Goal: Transaction & Acquisition: Purchase product/service

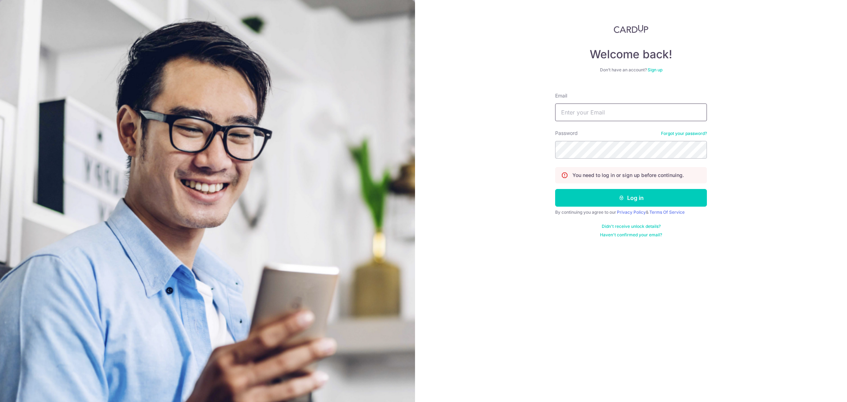
type input "maaie1980975@gmail.com"
click at [616, 198] on button "Log in" at bounding box center [631, 198] width 152 height 18
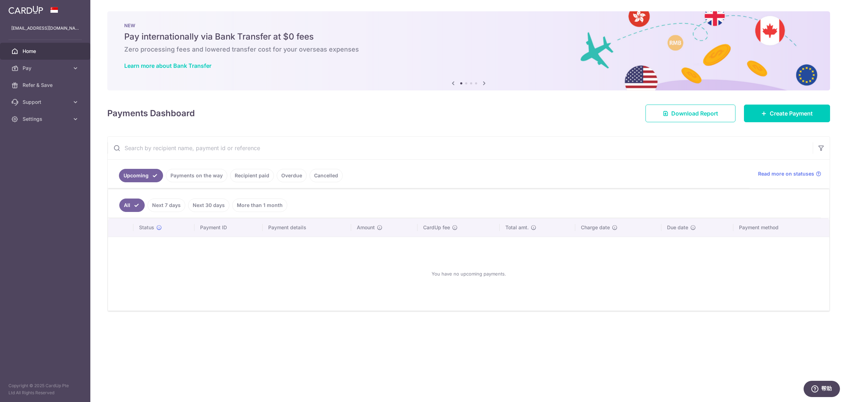
click at [200, 177] on link "Payments on the way" at bounding box center [196, 175] width 61 height 13
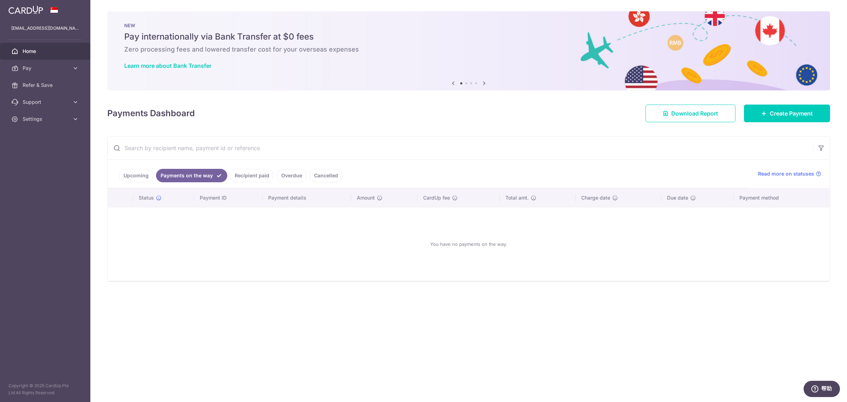
click at [247, 175] on link "Recipient paid" at bounding box center [252, 175] width 44 height 13
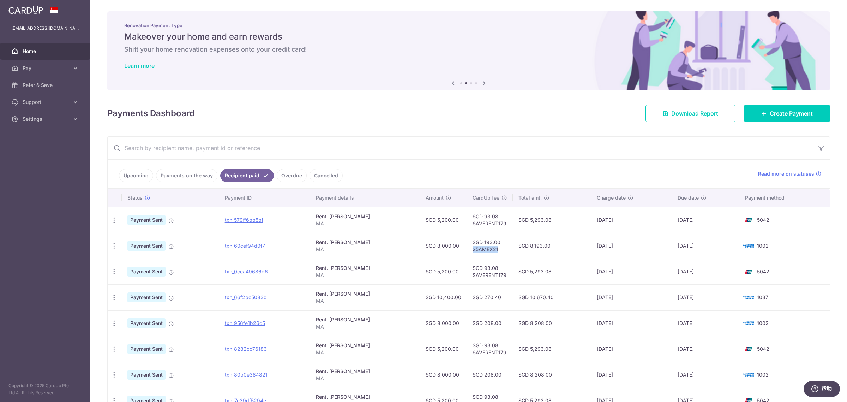
drag, startPoint x: 474, startPoint y: 250, endPoint x: 499, endPoint y: 250, distance: 25.1
click at [499, 250] on td "SGD 193.00 25AMEX21" at bounding box center [490, 246] width 46 height 26
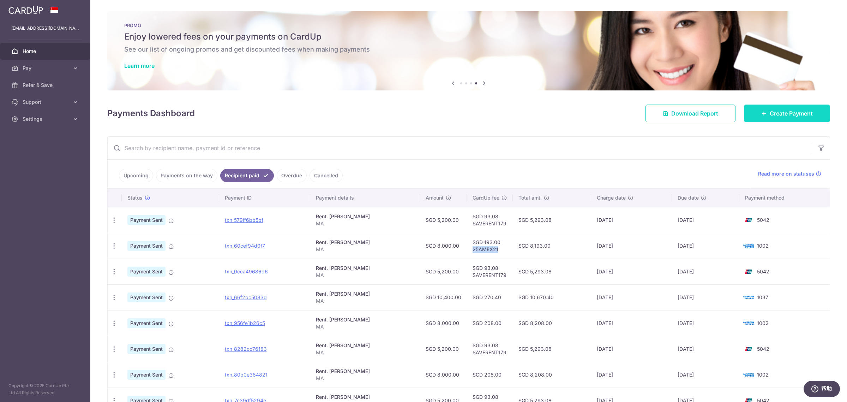
click at [770, 114] on span "Create Payment" at bounding box center [791, 113] width 43 height 8
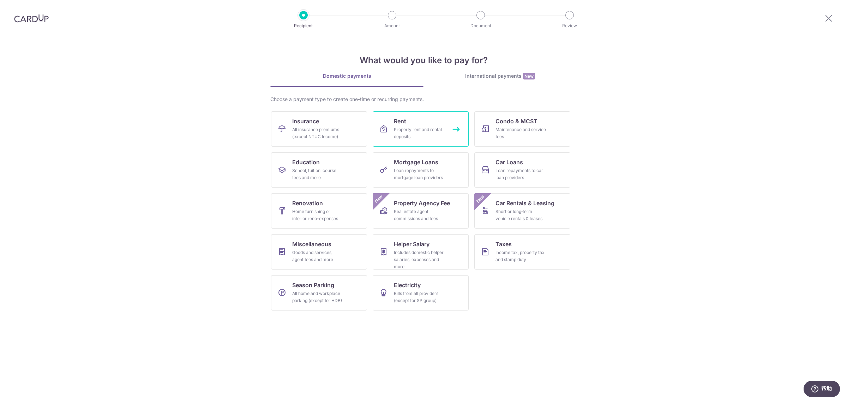
click at [415, 126] on div "Property rent and rental deposits" at bounding box center [419, 133] width 51 height 14
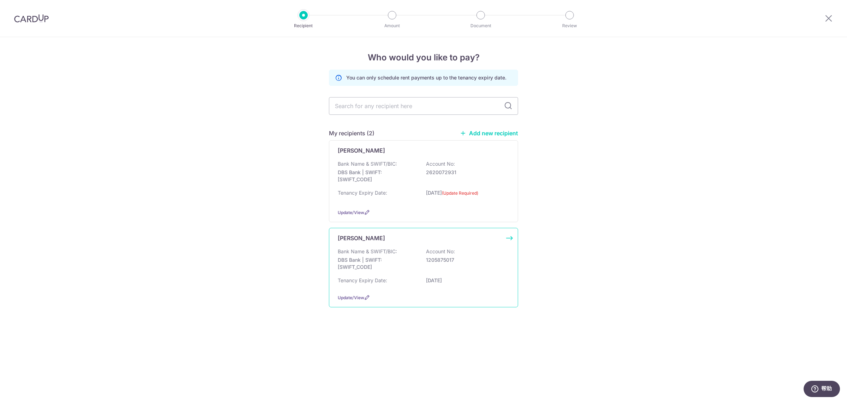
click at [371, 252] on p "Bank Name & SWIFT/BIC:" at bounding box center [367, 251] width 59 height 7
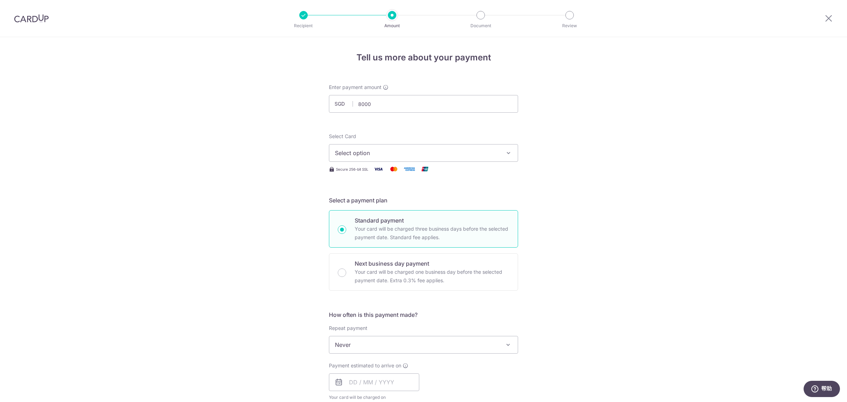
type input "8,000.00"
click at [380, 155] on span "Select option" at bounding box center [417, 153] width 164 height 8
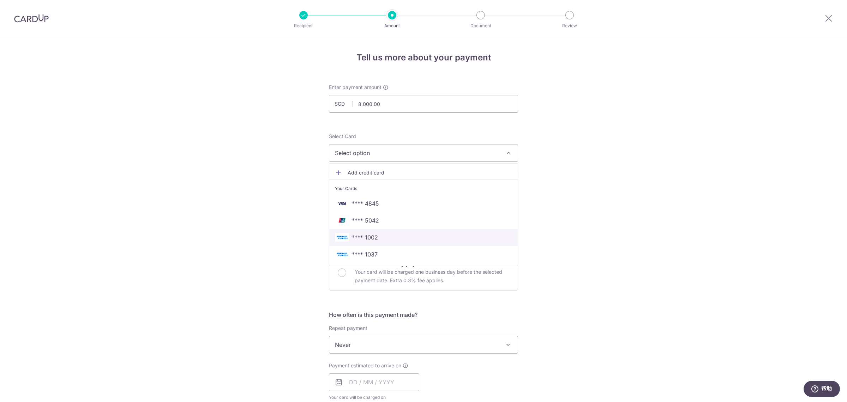
click at [375, 237] on span "**** 1002" at bounding box center [365, 237] width 26 height 8
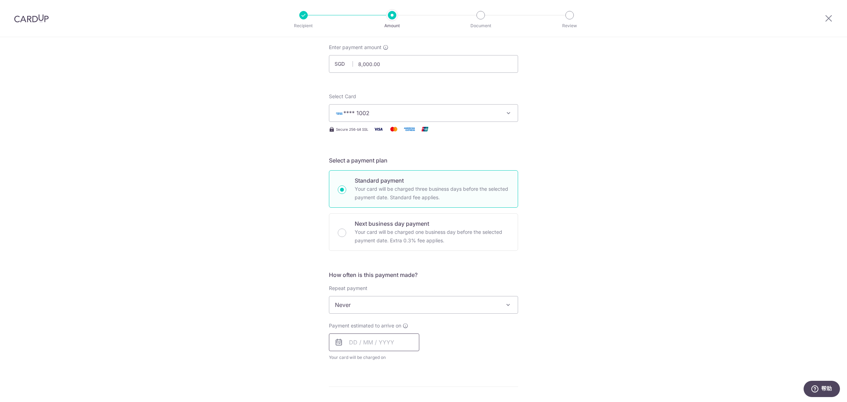
scroll to position [132, 0]
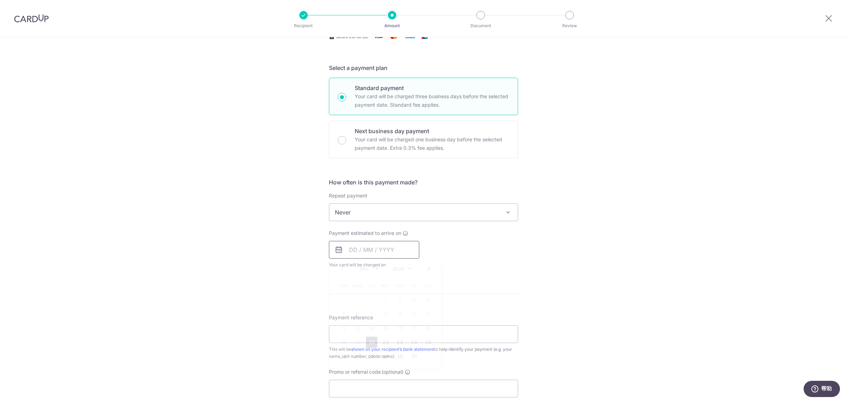
click at [368, 251] on input "text" at bounding box center [374, 250] width 90 height 18
click at [368, 341] on link "21" at bounding box center [371, 341] width 11 height 11
type input "[DATE]"
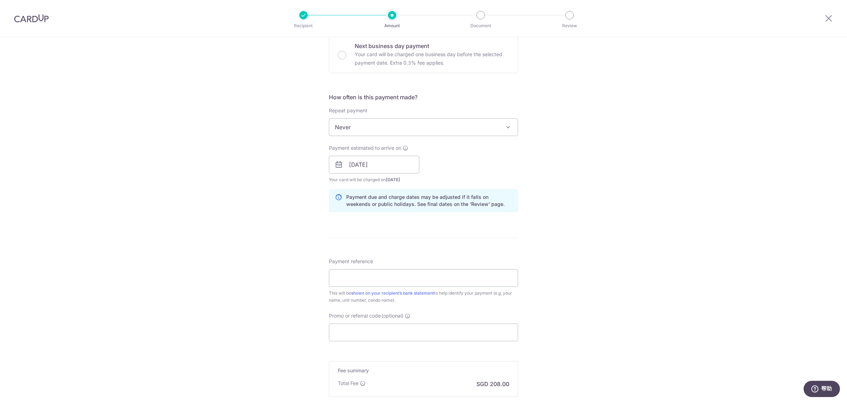
scroll to position [221, 0]
click at [375, 278] on input "Payment reference" at bounding box center [423, 275] width 189 height 18
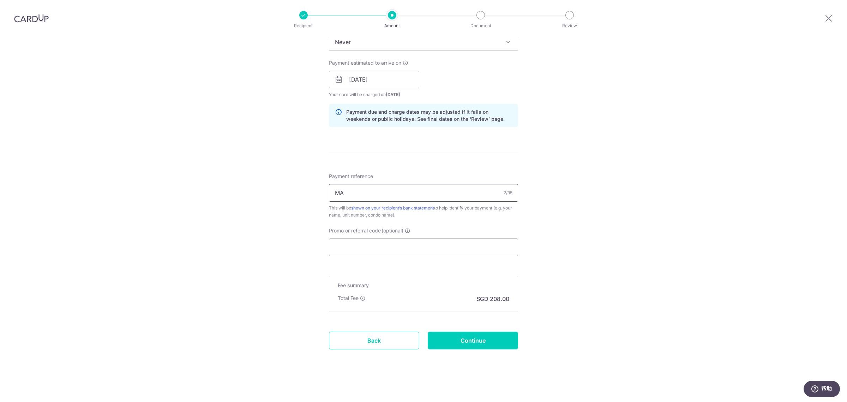
scroll to position [303, 0]
type input "MA"
click at [371, 251] on input "Promo or referral code (optional)" at bounding box center [423, 247] width 189 height 18
click at [440, 341] on input "Continue" at bounding box center [473, 340] width 90 height 18
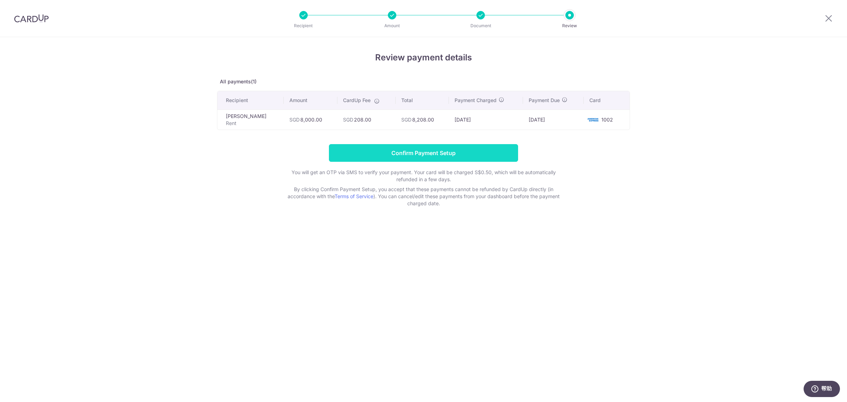
click at [400, 151] on input "Confirm Payment Setup" at bounding box center [423, 153] width 189 height 18
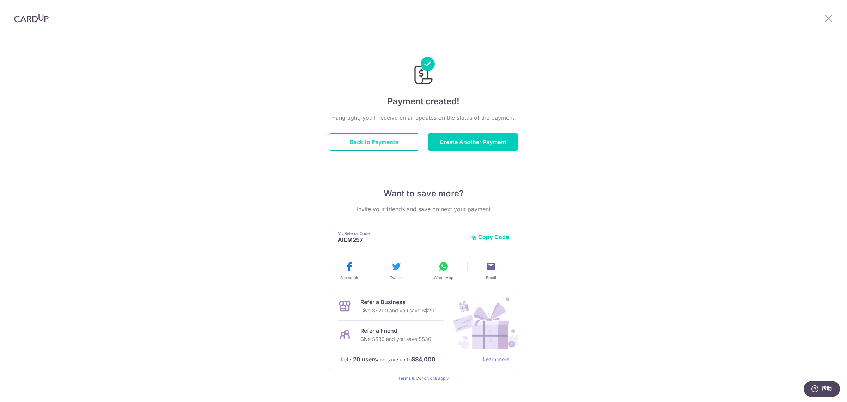
click at [374, 138] on button "Back to Payments" at bounding box center [374, 142] width 90 height 18
